Goal: Task Accomplishment & Management: Use online tool/utility

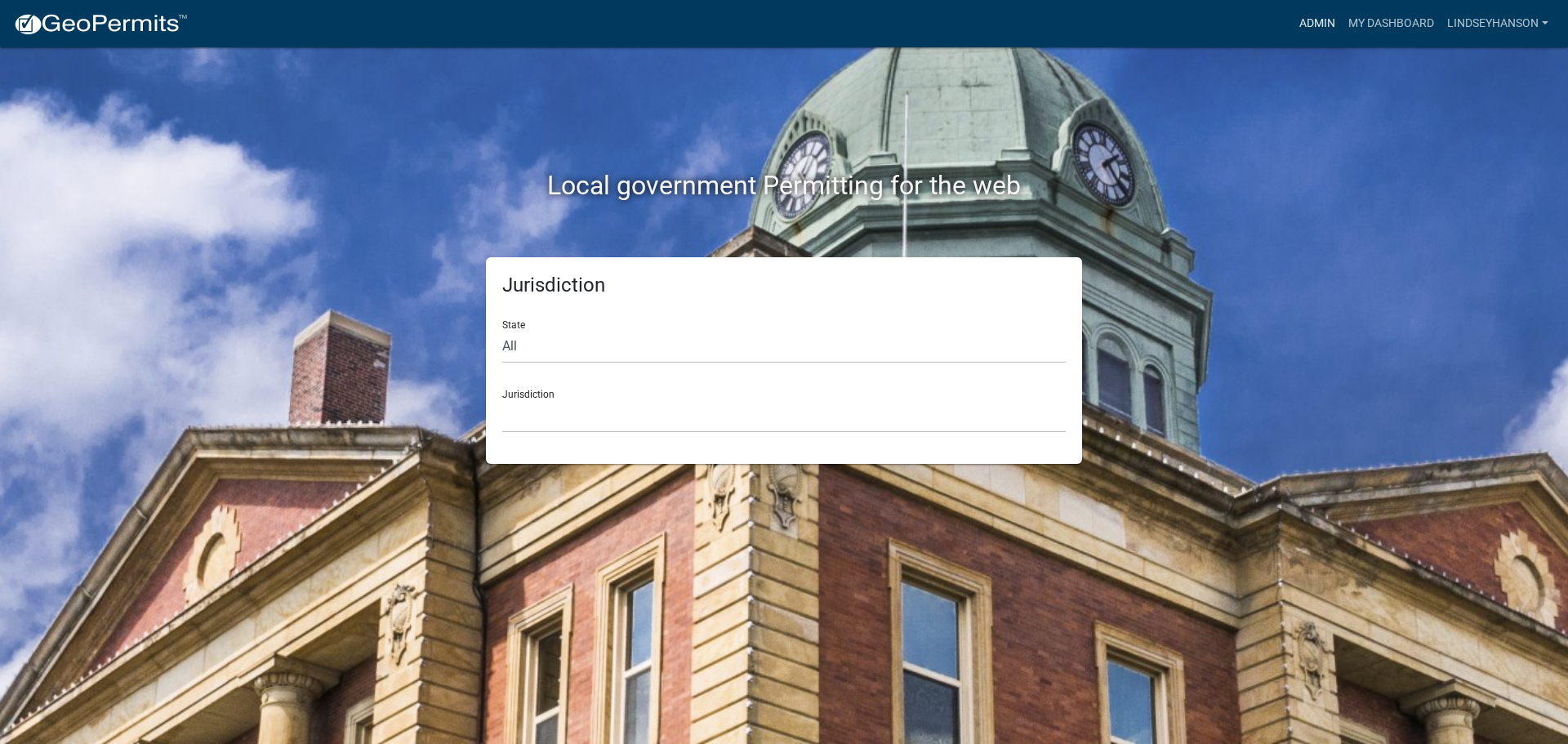
click at [1323, 18] on link "Admin" at bounding box center [1317, 23] width 49 height 31
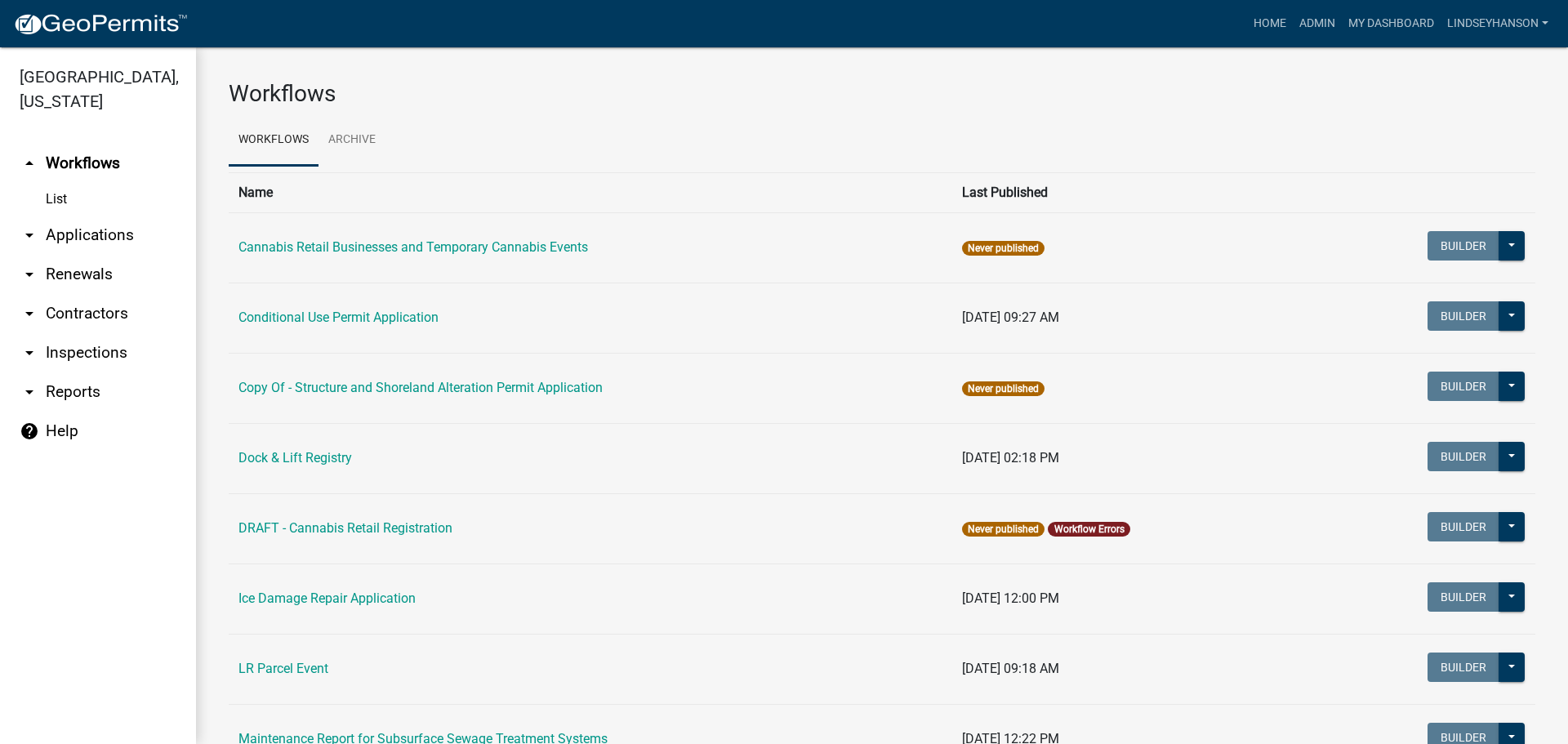
click at [84, 234] on link "arrow_drop_down Applications" at bounding box center [98, 235] width 196 height 39
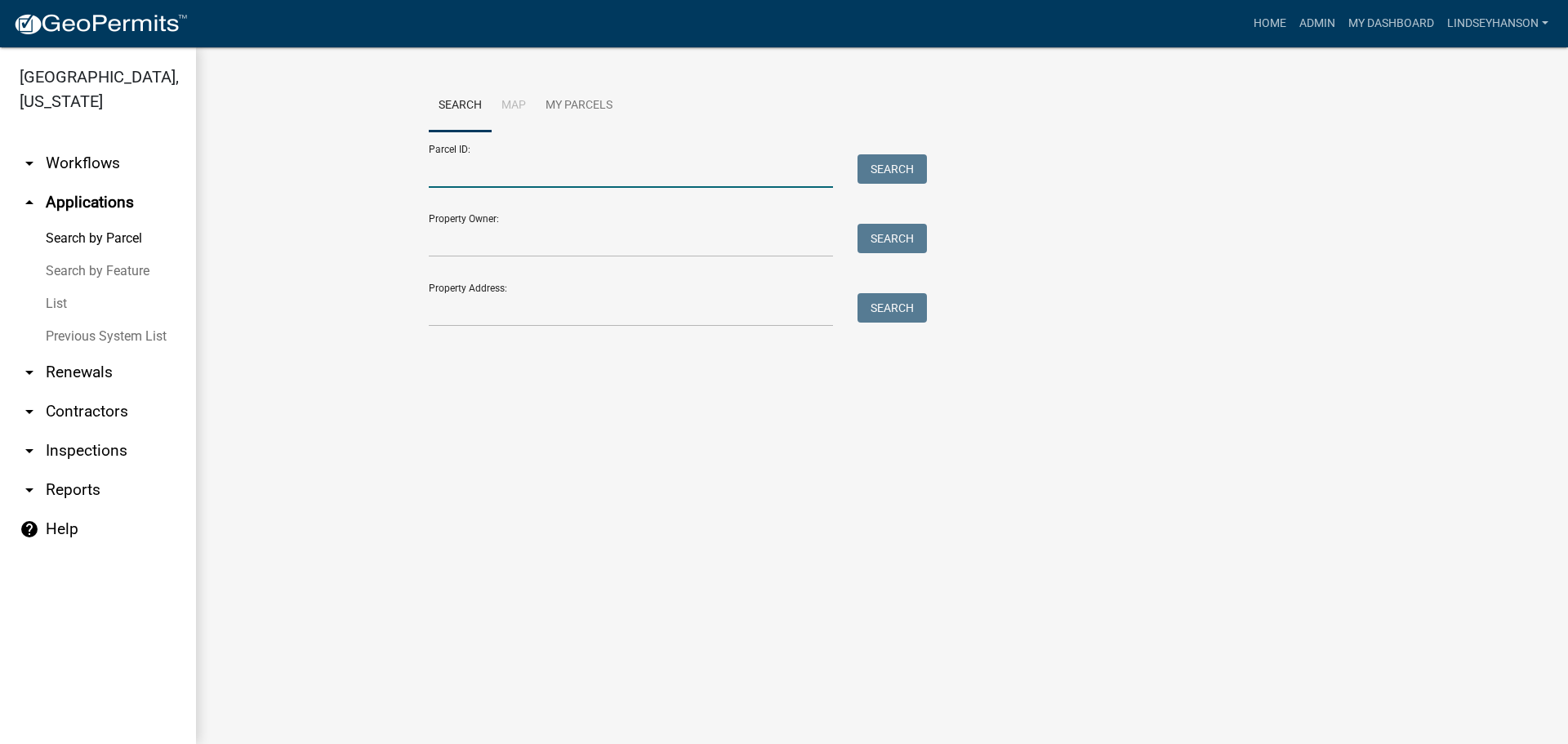
click at [481, 161] on input "Parcel ID:" at bounding box center [631, 171] width 405 height 34
paste input "29000050037002"
type input "29000050037002"
click at [906, 171] on button "Search" at bounding box center [892, 169] width 69 height 30
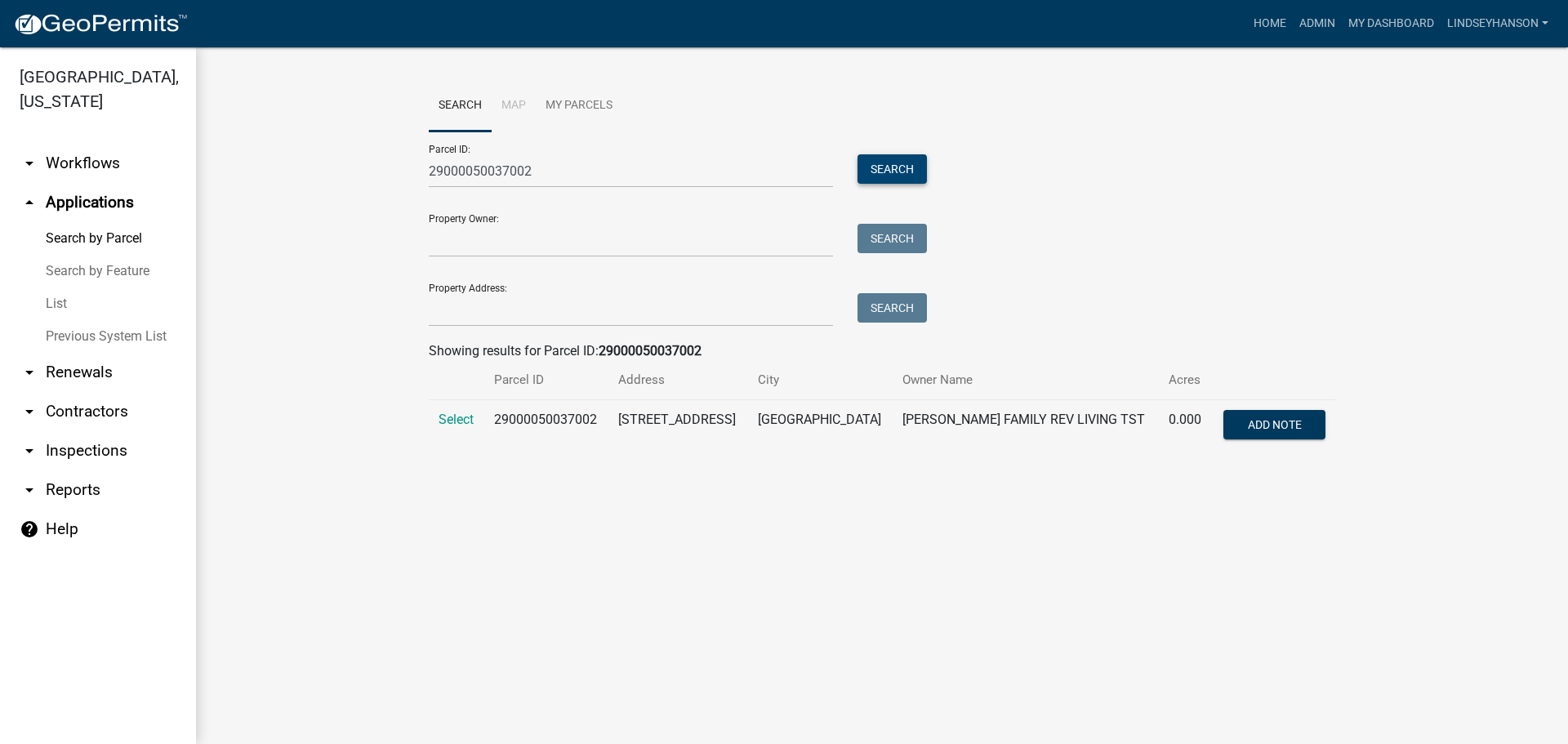
click at [858, 155] on button "Search" at bounding box center [892, 169] width 69 height 30
click at [460, 419] on span "Select" at bounding box center [456, 419] width 36 height 15
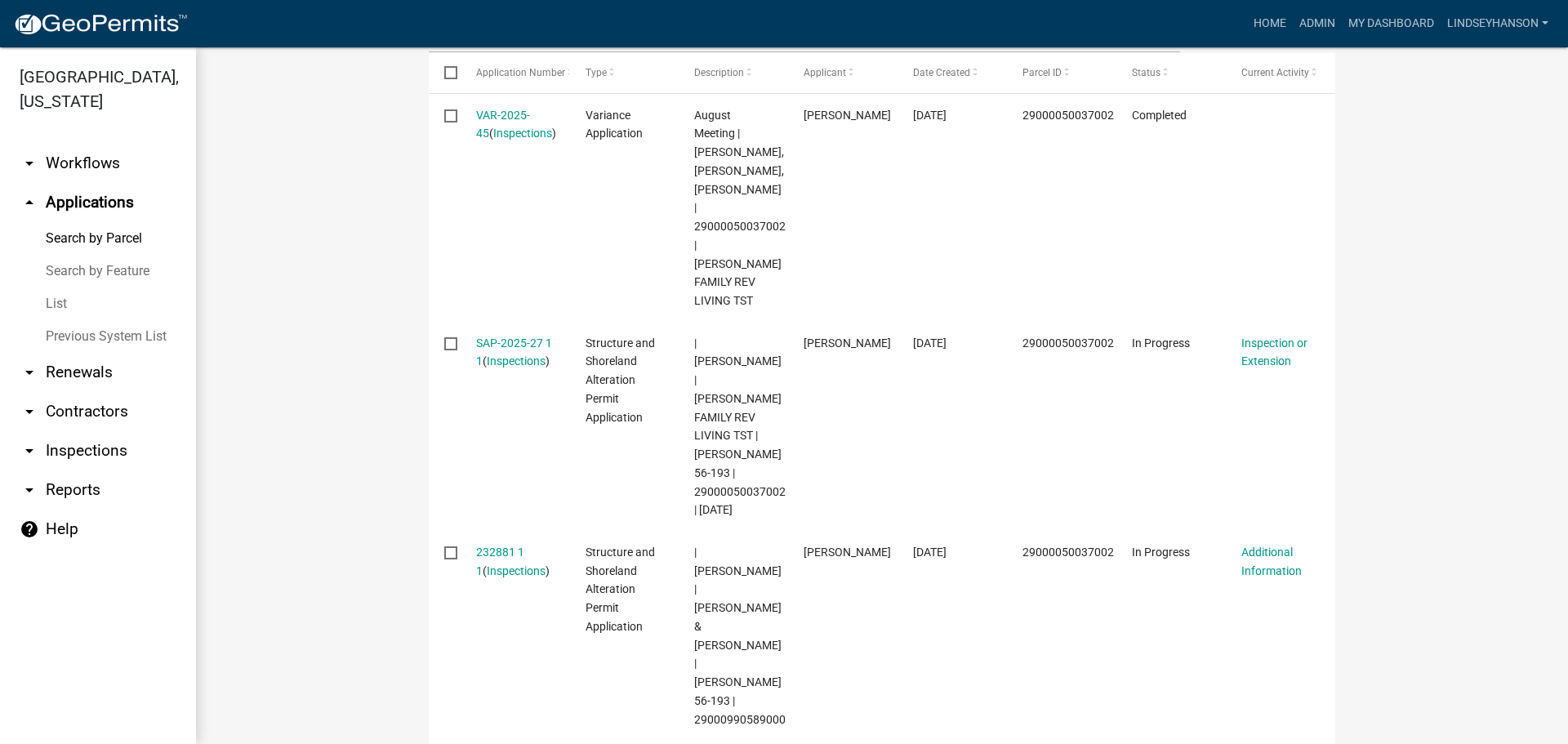
scroll to position [490, 0]
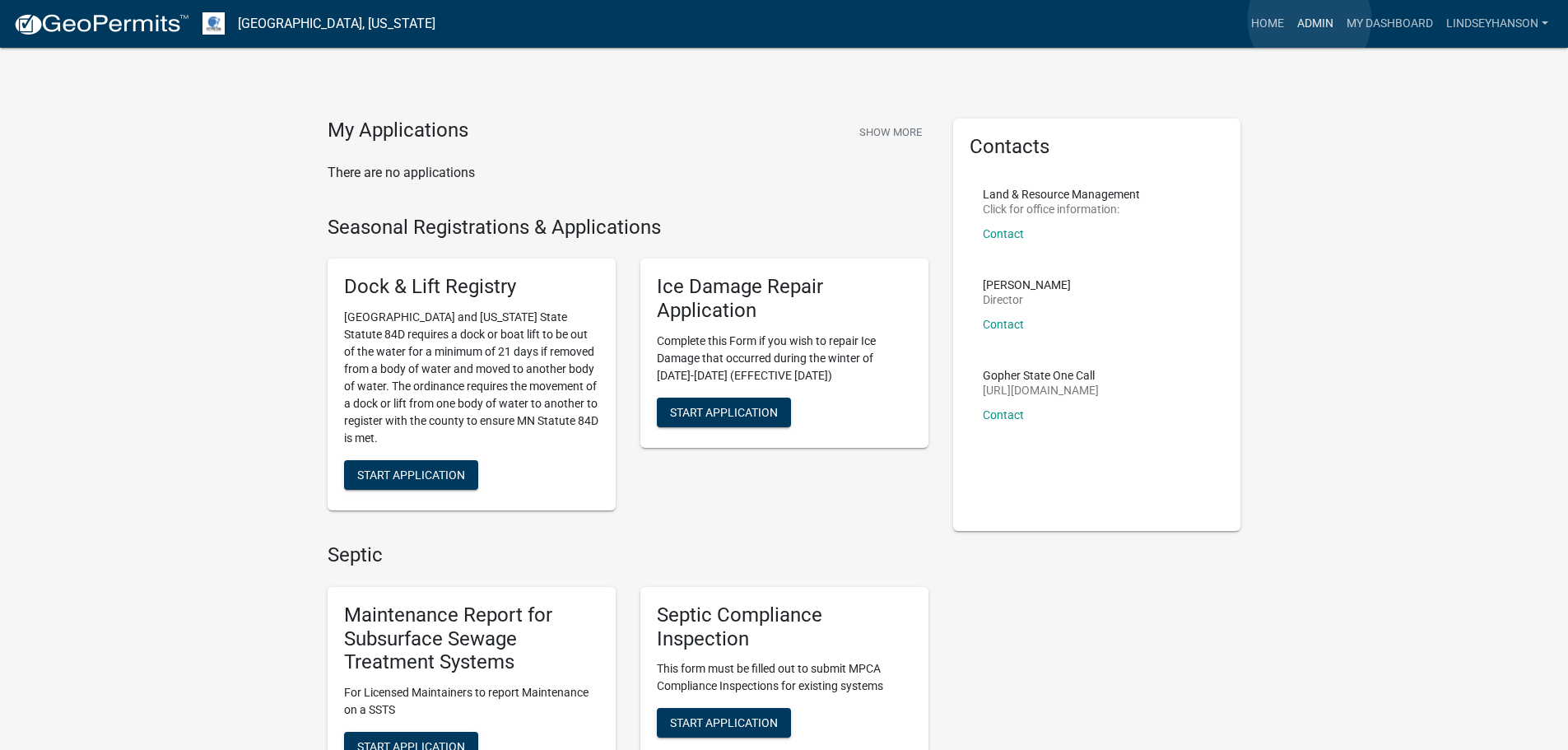
click at [1309, 19] on link "Admin" at bounding box center [1314, 23] width 49 height 31
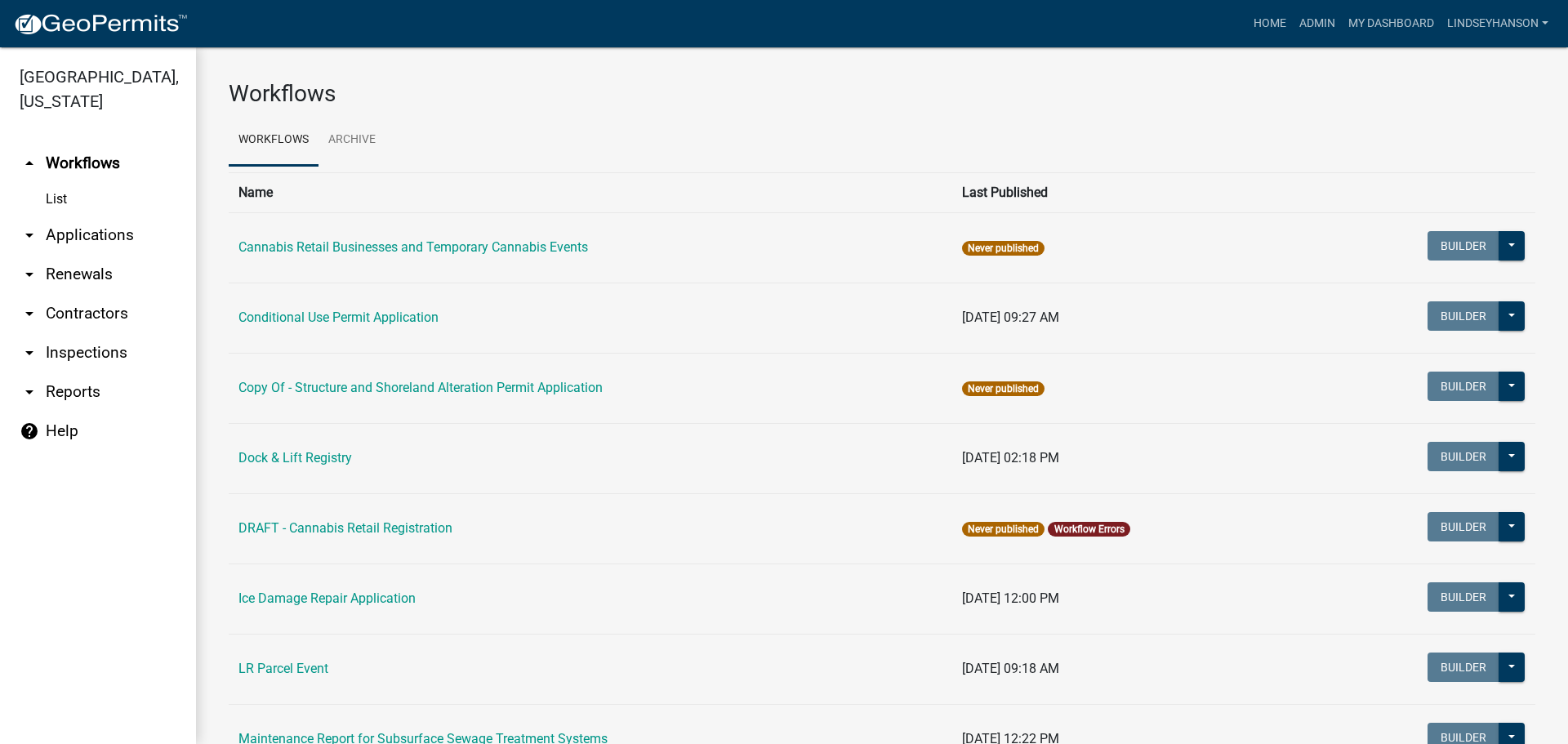
click at [88, 233] on link "arrow_drop_down Applications" at bounding box center [98, 235] width 196 height 39
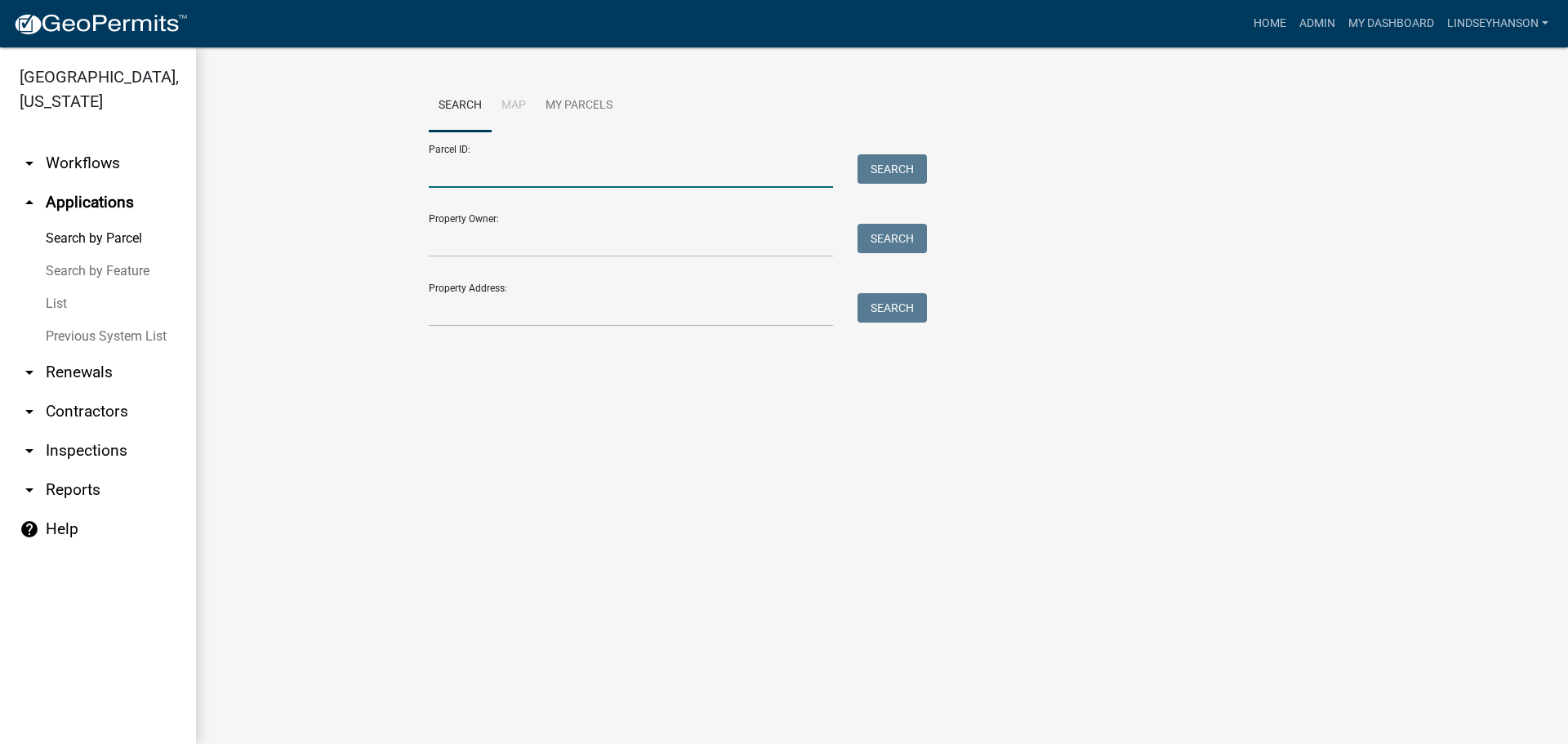
click at [497, 173] on input "Parcel ID:" at bounding box center [631, 171] width 405 height 34
paste input "29000990589000"
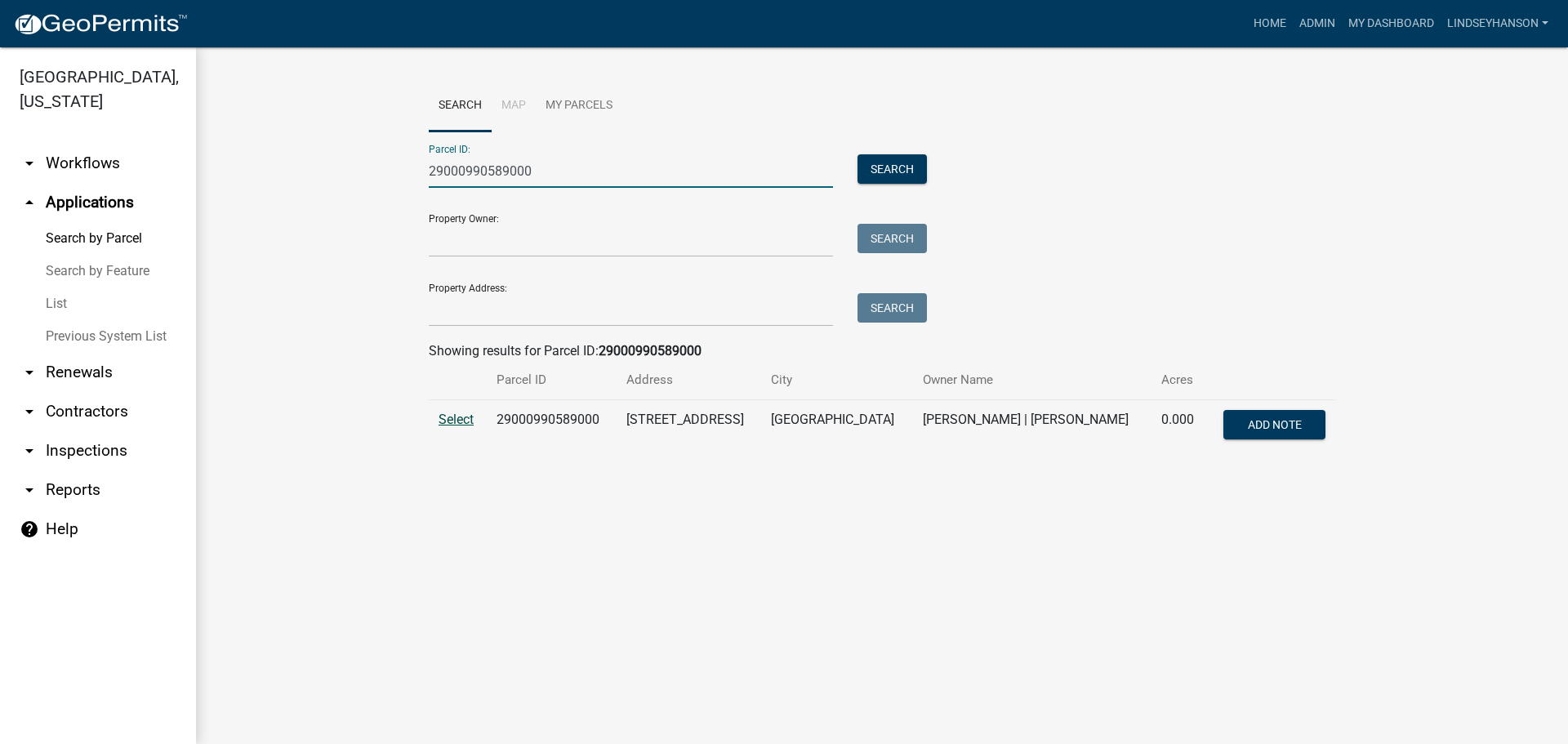
type input "29000990589000"
click at [455, 415] on span "Select" at bounding box center [456, 419] width 36 height 15
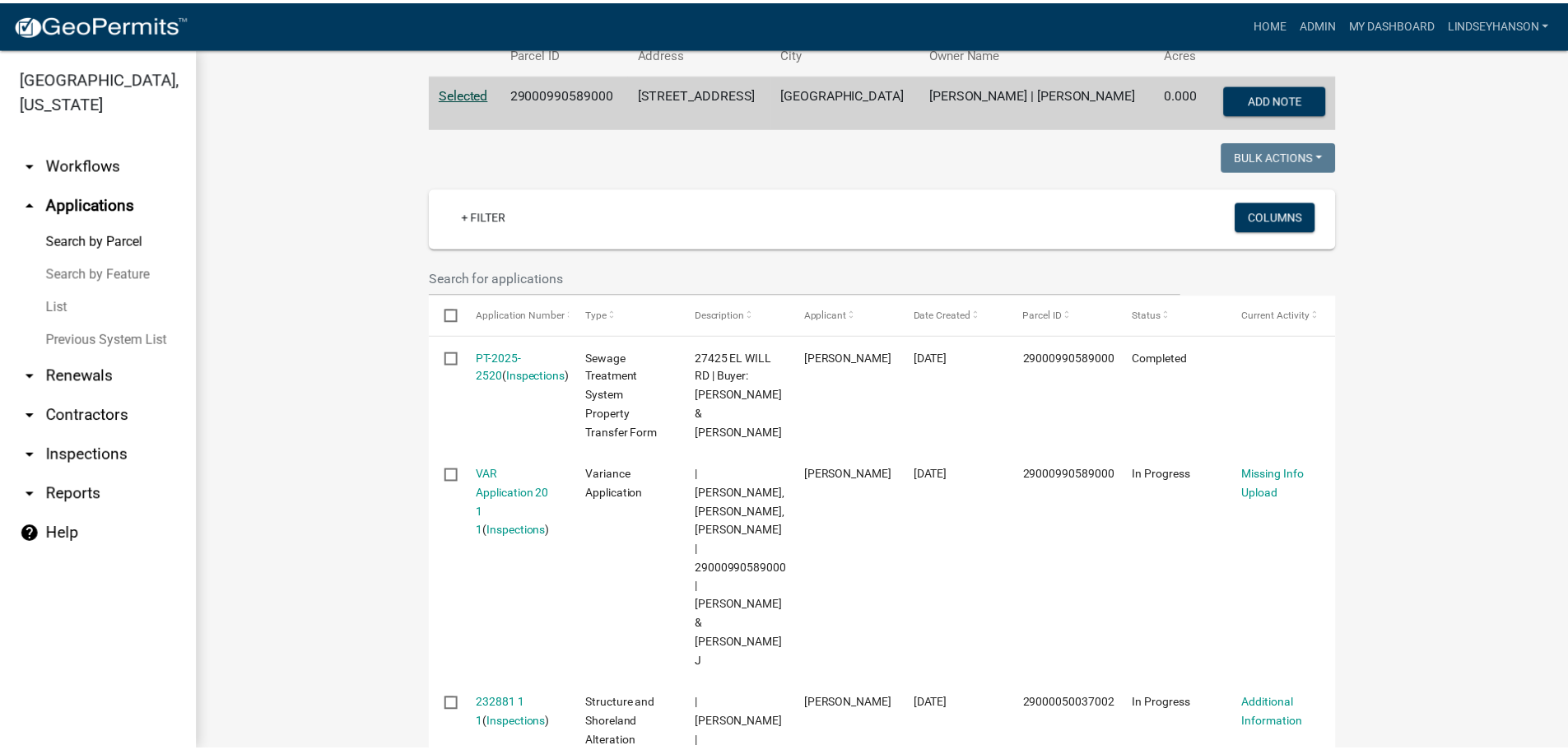
scroll to position [412, 0]
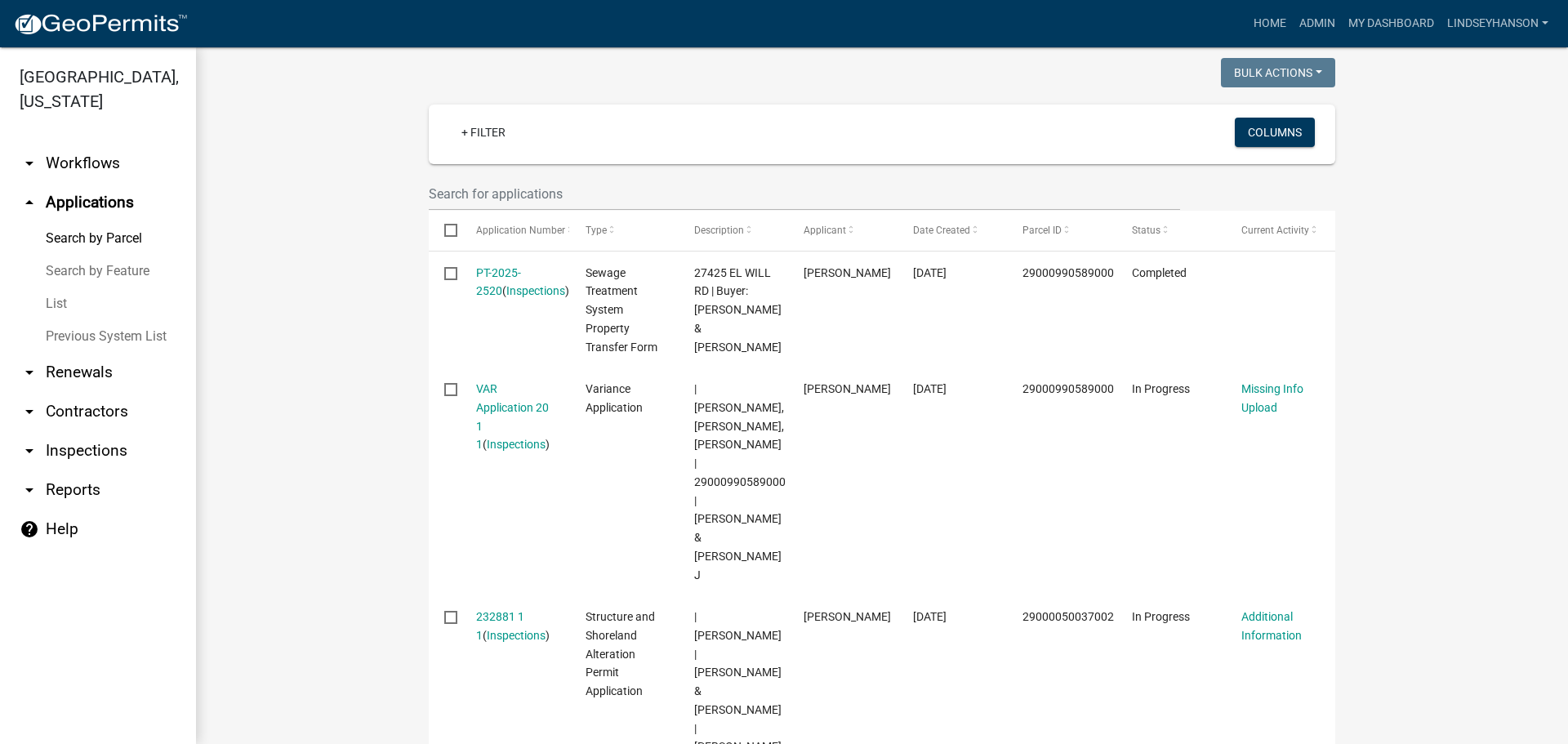
click at [519, 273] on link "PT-2025-2520" at bounding box center [498, 282] width 45 height 32
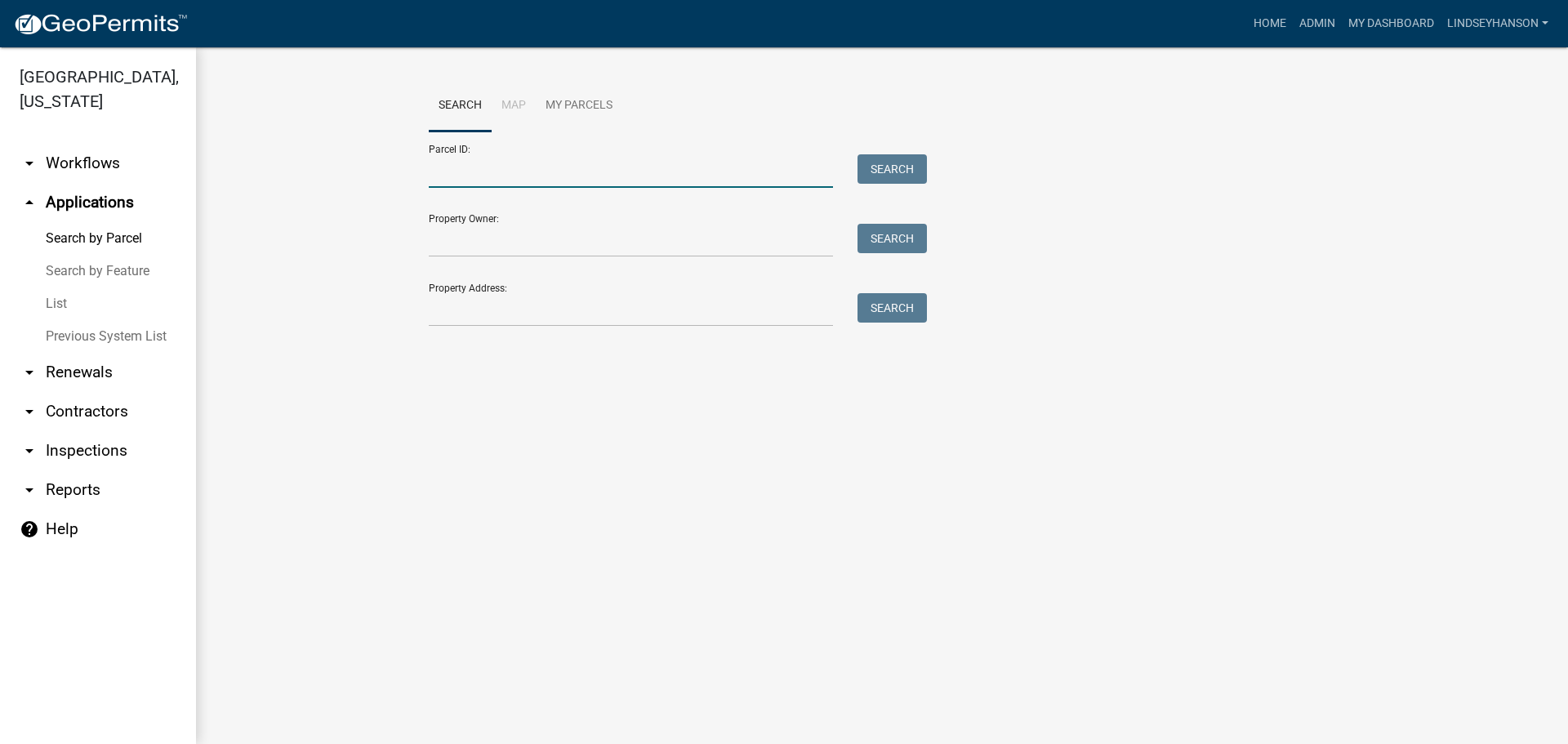
click at [563, 180] on input "Parcel ID:" at bounding box center [631, 171] width 405 height 34
paste input "29000990589000"
type input "29000990589000"
click at [905, 169] on button "Search" at bounding box center [892, 169] width 69 height 30
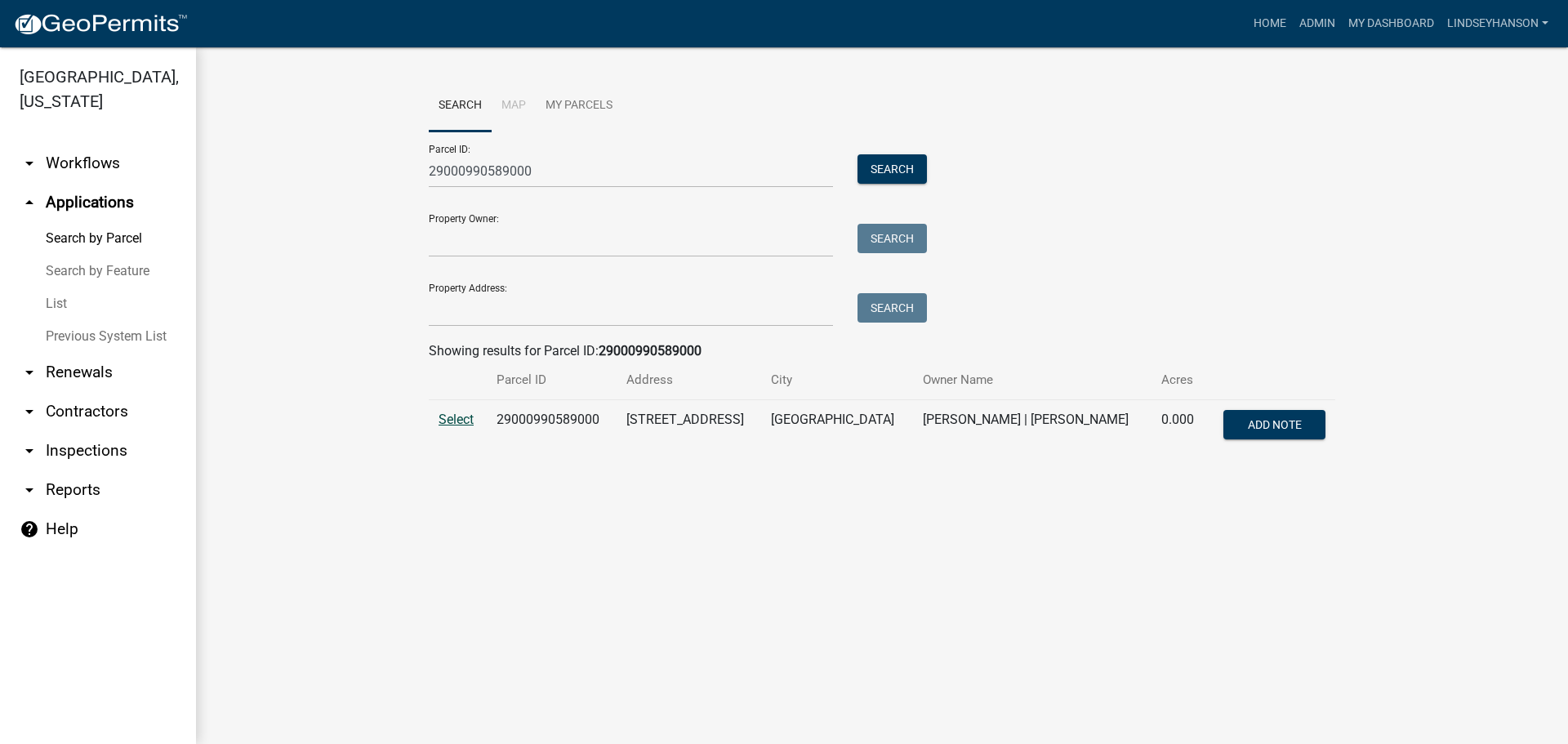
click at [447, 419] on span "Select" at bounding box center [456, 419] width 36 height 15
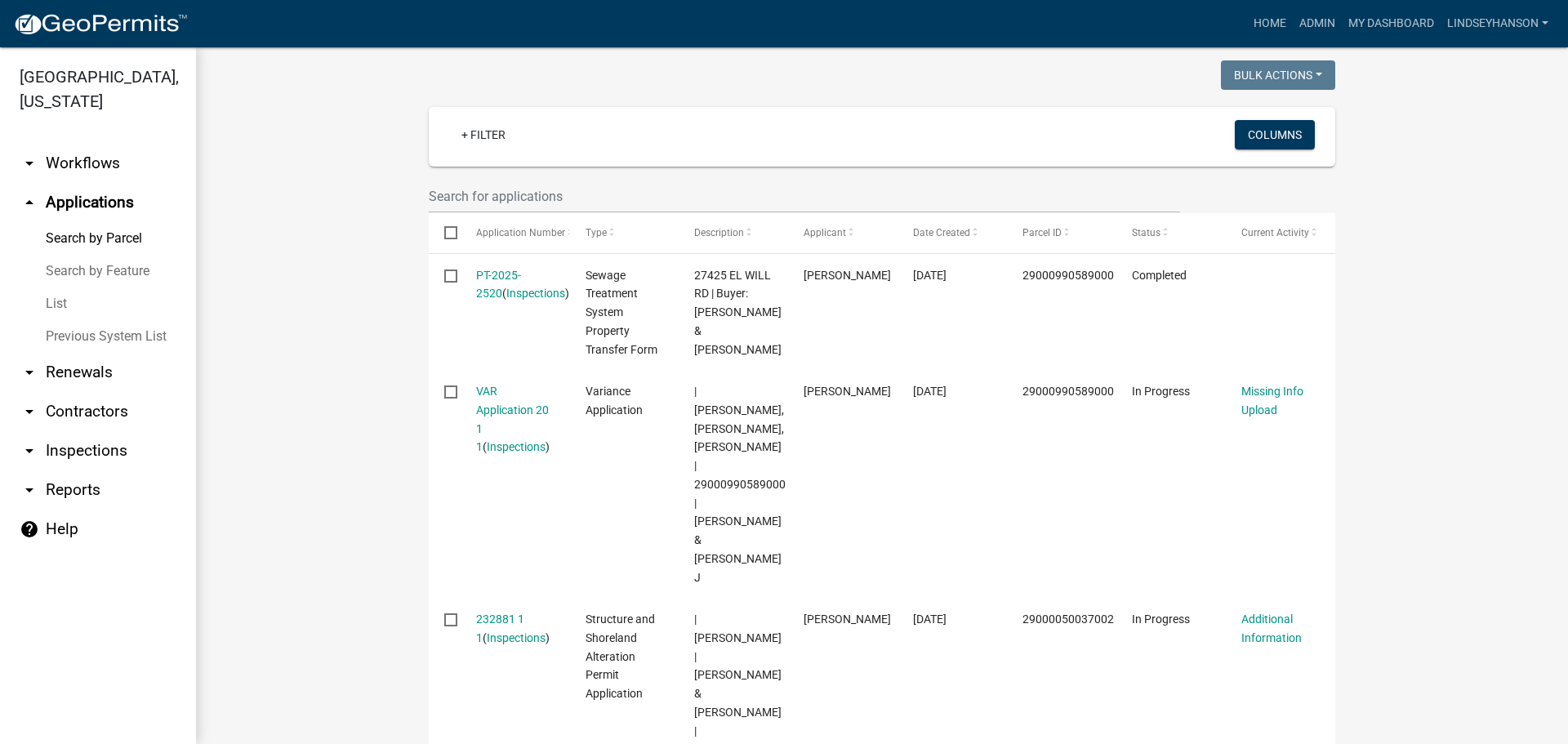
scroll to position [494, 0]
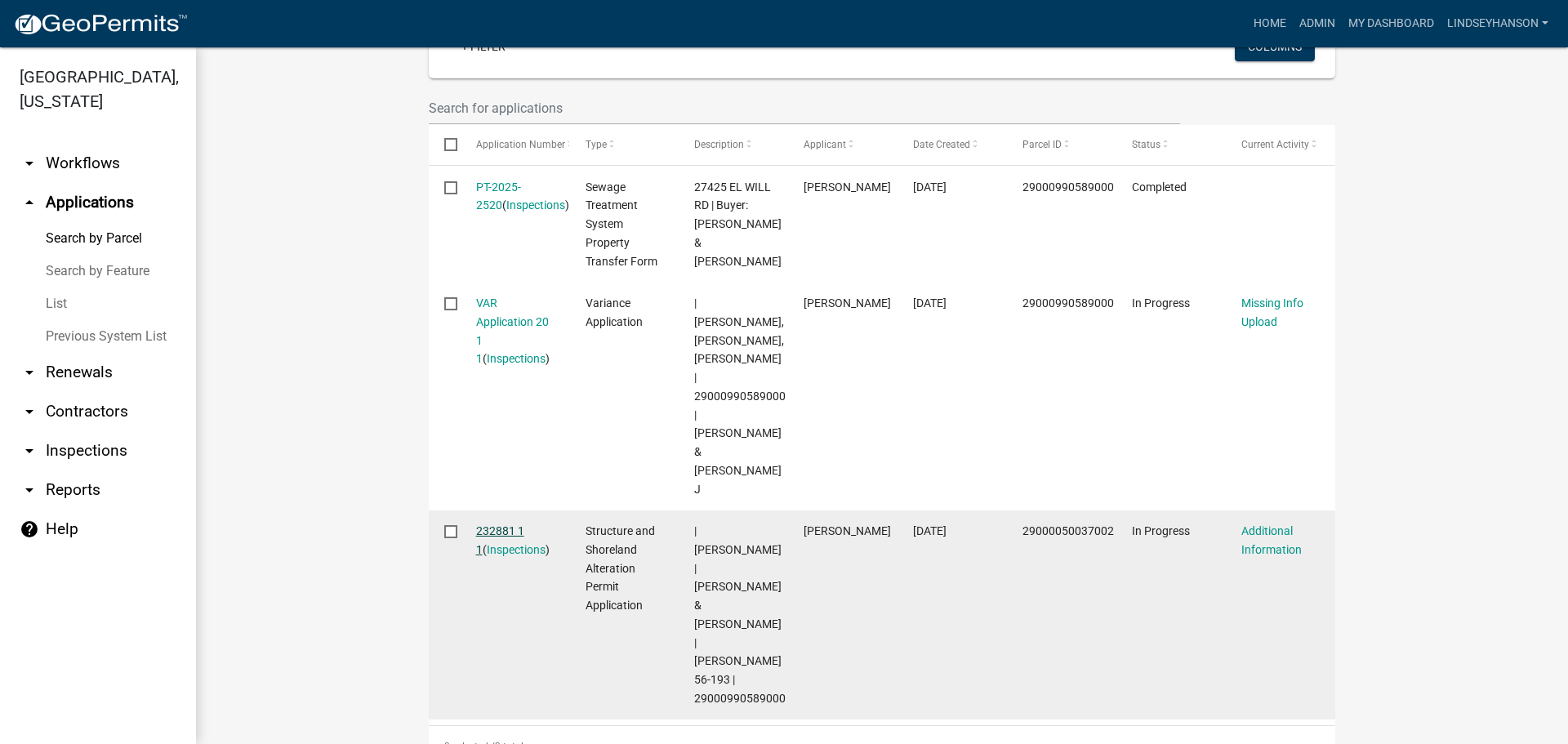
click at [492, 524] on link "232881 1 1" at bounding box center [500, 539] width 48 height 32
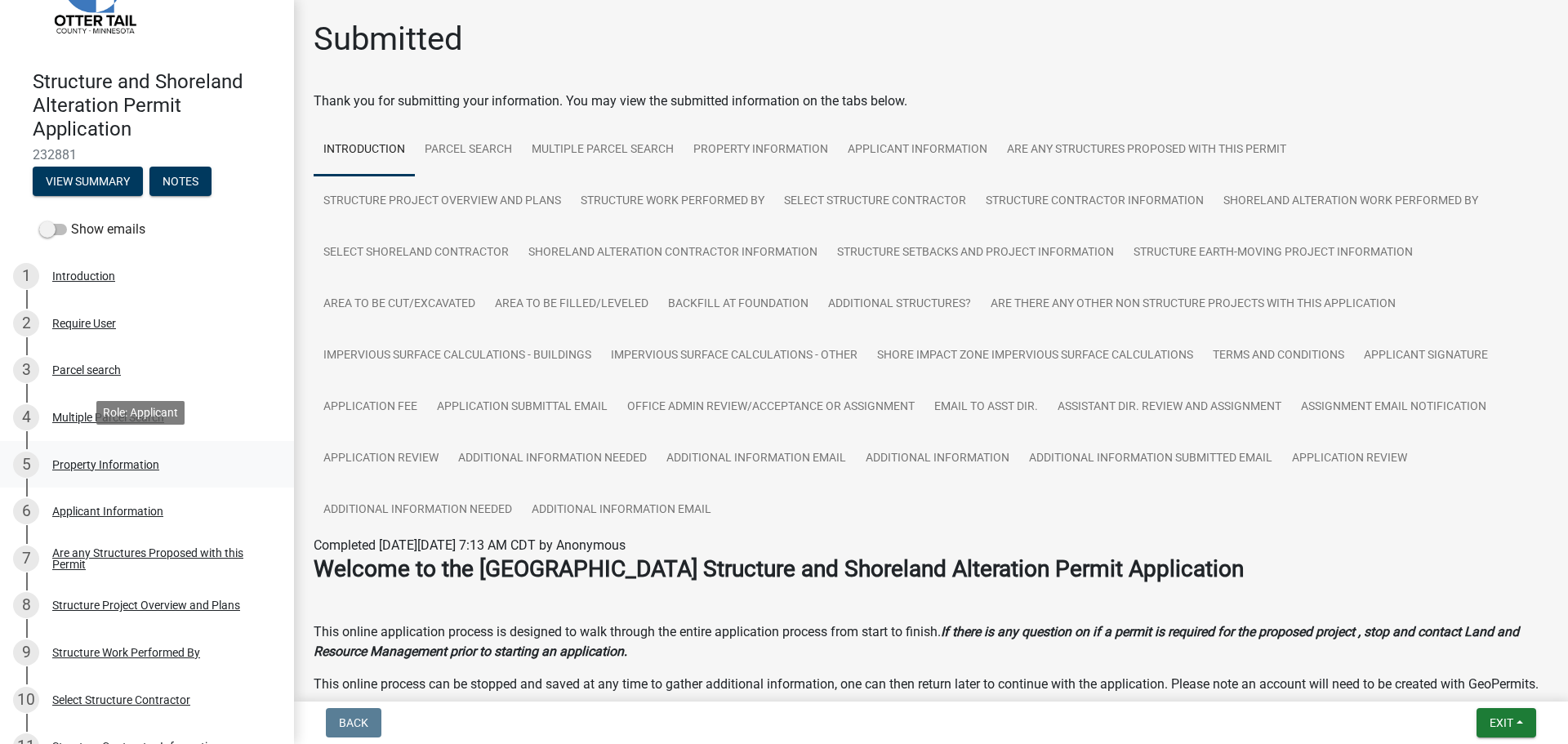
scroll to position [163, 0]
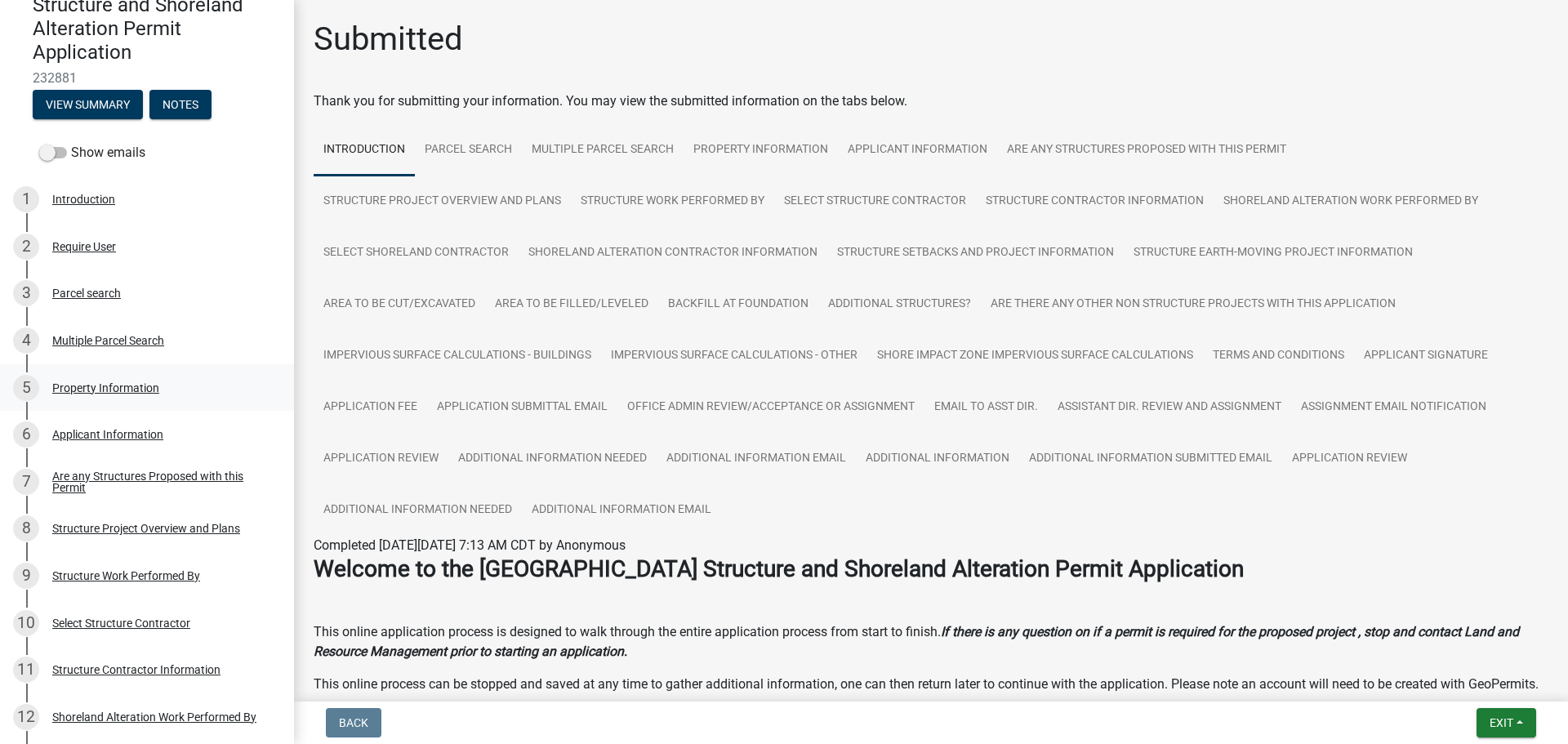
click at [115, 384] on div "Property Information" at bounding box center [105, 388] width 107 height 12
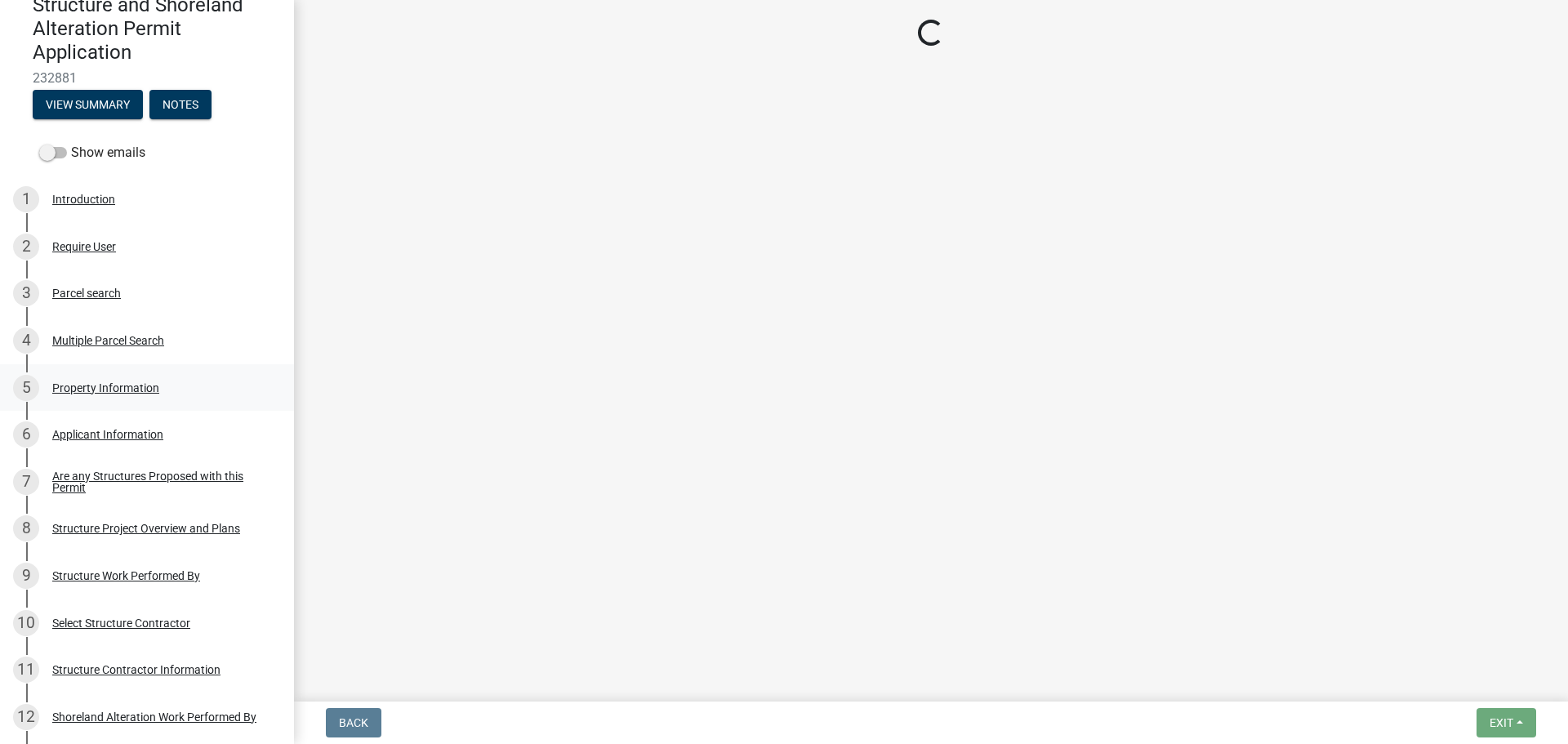
select select "a9045df6-3b8c-45c2-b01e-f2a87c50c1c6"
select select "9f52d7c9-96dd-4370-b810-ce091165f7c2"
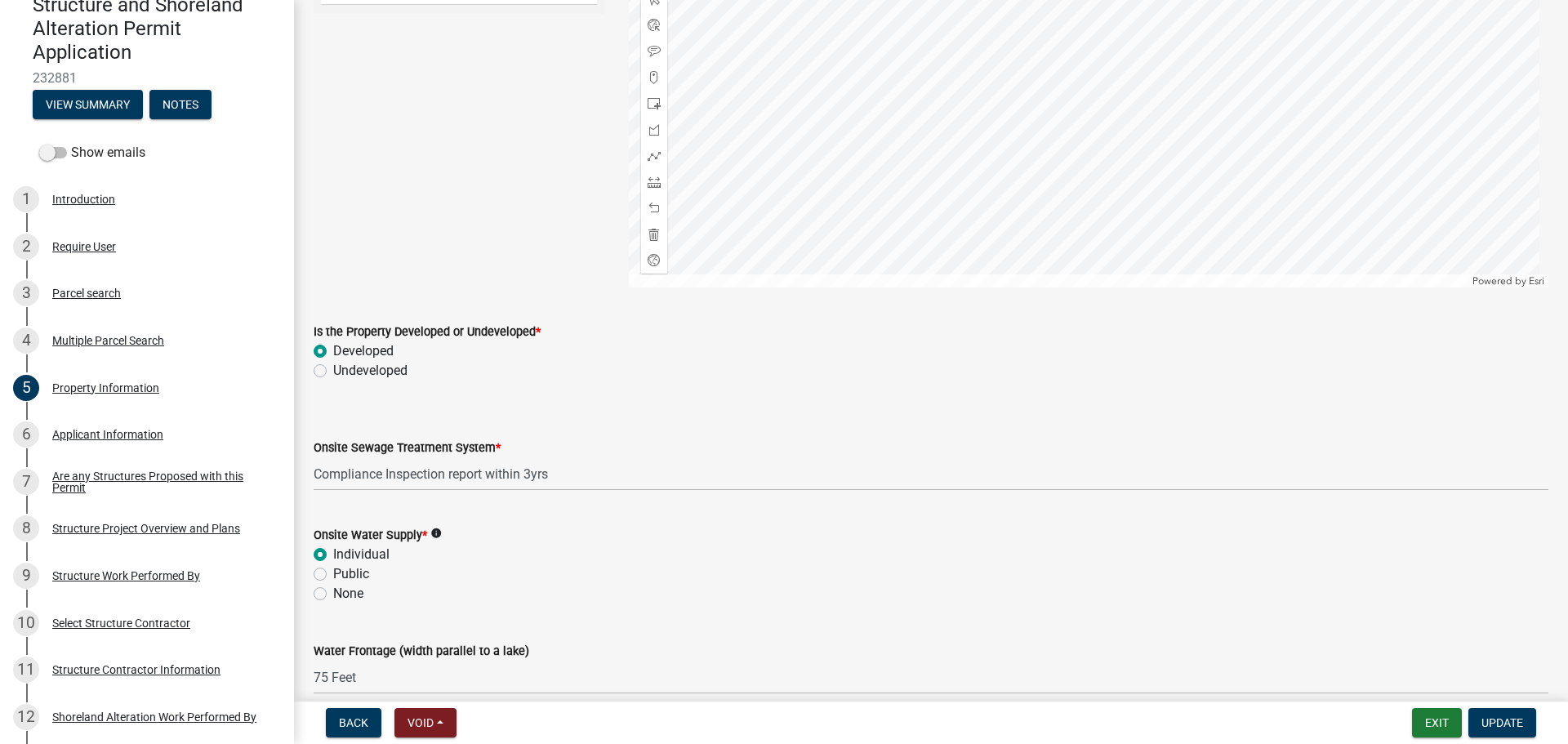
scroll to position [1056, 0]
